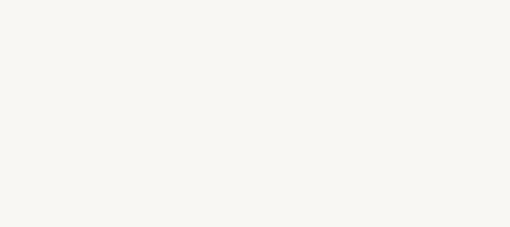
select select "FR"
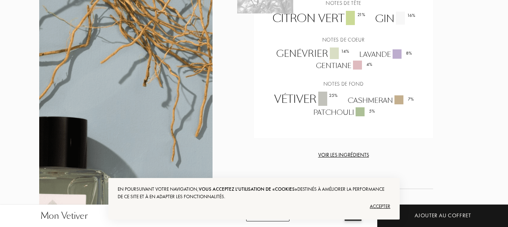
scroll to position [732, 0]
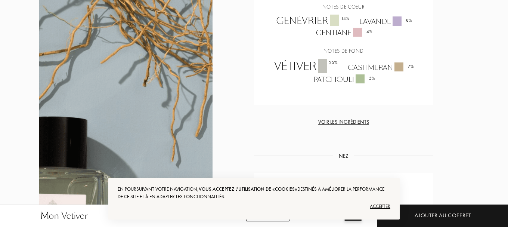
click at [324, 118] on div "Voir les ingrédients" at bounding box center [343, 122] width 179 height 8
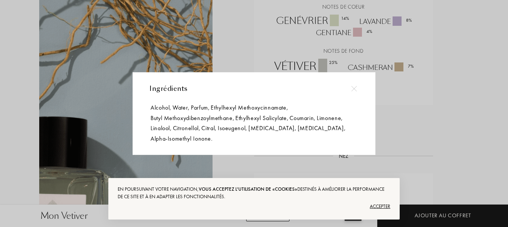
click at [217, 146] on div "Ingrédients Alcohol , Water , Parfum , Ethylhexyl Methoxycinnamate , Butyl Meth…" at bounding box center [254, 113] width 243 height 83
click at [200, 139] on span "Alpha-Isomethyl Ionone ." at bounding box center [181, 138] width 62 height 10
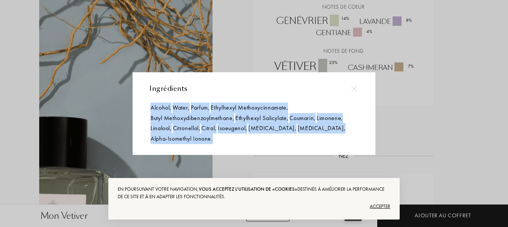
click at [200, 139] on span "Alpha-Isomethyl Ionone ." at bounding box center [181, 138] width 62 height 10
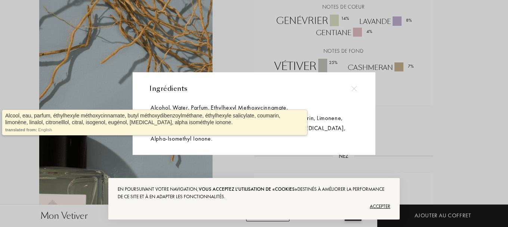
drag, startPoint x: 200, startPoint y: 139, endPoint x: 161, endPoint y: 111, distance: 47.6
click at [161, 111] on span "Alcohol ," at bounding box center [160, 107] width 21 height 10
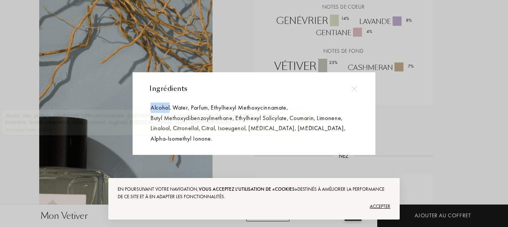
click at [161, 111] on span "Alcohol ," at bounding box center [160, 107] width 21 height 10
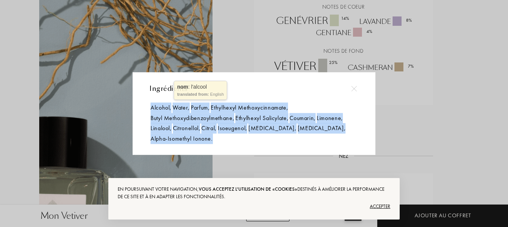
click at [161, 111] on span "Alcohol ," at bounding box center [160, 107] width 21 height 10
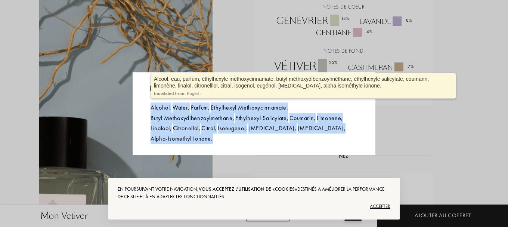
copy div "Alcohol , Water , Parfum , Ethylhexyl Methoxycinnamate , Butyl Methoxydibenzoyl…"
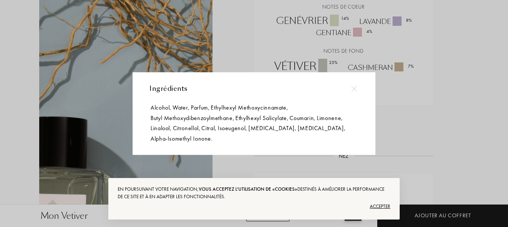
click at [472, 100] on div at bounding box center [255, 113] width 510 height 227
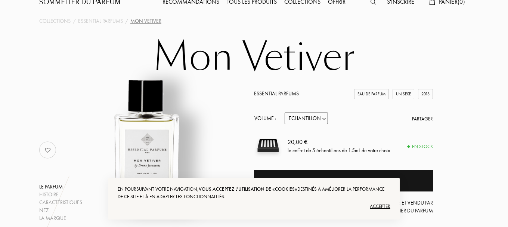
scroll to position [0, 0]
